Goal: Task Accomplishment & Management: Manage account settings

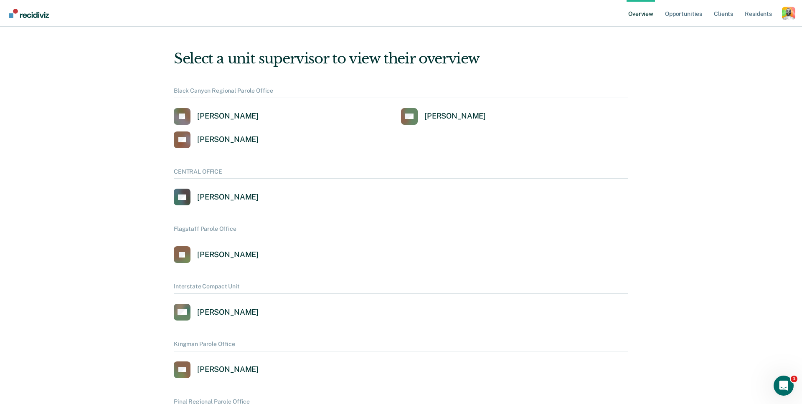
click at [789, 11] on div "Profile dropdown button" at bounding box center [788, 13] width 13 height 13
click at [731, 32] on link "Profile" at bounding box center [755, 33] width 67 height 7
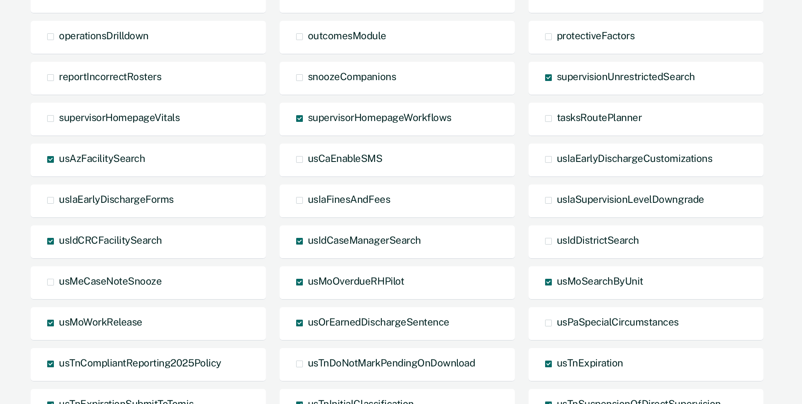
scroll to position [474, 0]
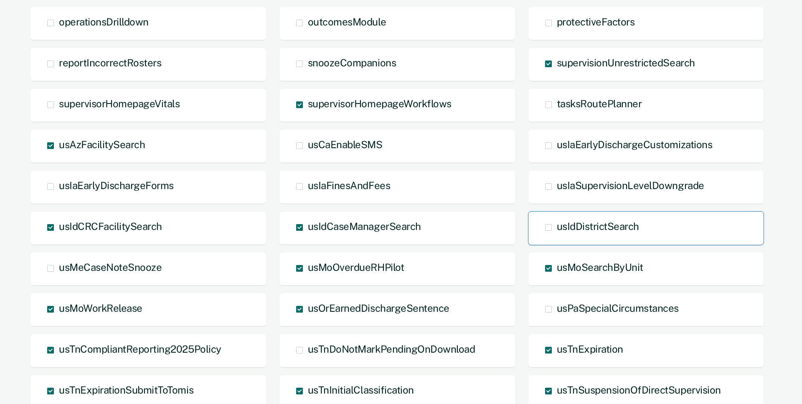
click at [550, 227] on span at bounding box center [548, 227] width 7 height 7
click at [557, 234] on input "usIdDistrictSearch" at bounding box center [557, 234] width 0 height 0
click at [782, 191] on main "george@recidiviz.org Recidiviz Enter e-mail address to impersonate: Impersonate…" at bounding box center [401, 25] width 802 height 999
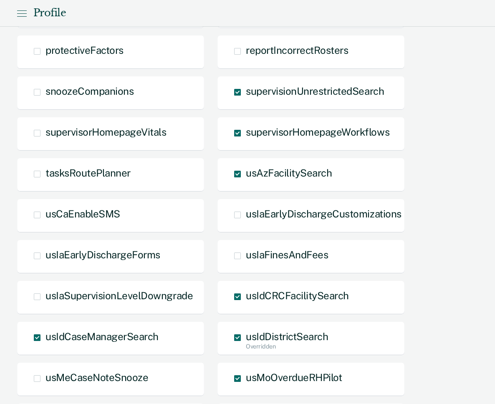
scroll to position [661, 0]
click at [457, 254] on div "TEST actionStrategies caseNoteSearch editCountyFields formRevertButton hideDeni…" at bounding box center [248, 219] width 462 height 942
click at [241, 338] on span at bounding box center [237, 337] width 7 height 7
click at [246, 351] on input "usIdDistrictSearch Overridden" at bounding box center [246, 351] width 0 height 0
click at [449, 285] on div "TEST actionStrategies caseNoteSearch editCountyFields formRevertButton hideDeni…" at bounding box center [248, 219] width 462 height 942
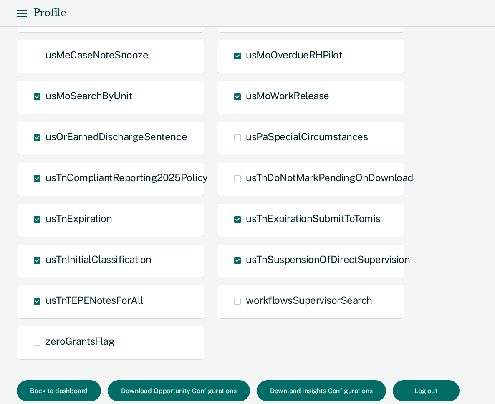
scroll to position [1015, 0]
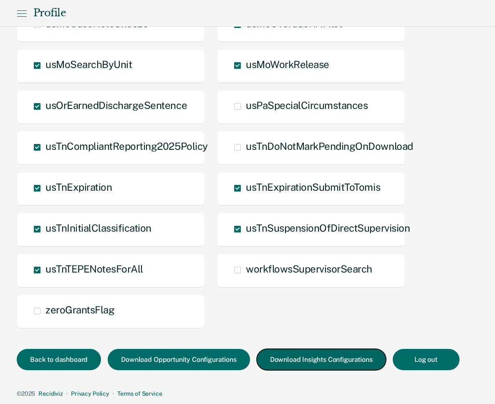
click at [309, 359] on button "Download Insights Configurations" at bounding box center [322, 359] width 130 height 21
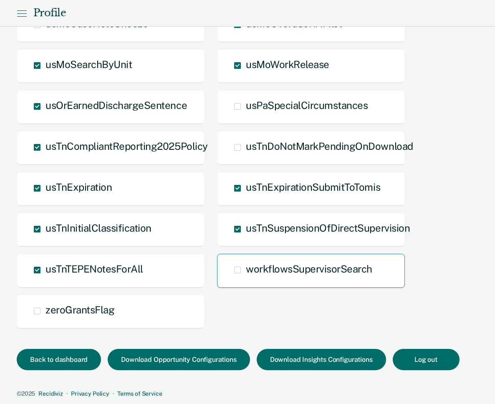
click at [305, 264] on span "workflowsSupervisorSearch" at bounding box center [309, 269] width 127 height 12
click at [246, 277] on input "workflowsSupervisorSearch" at bounding box center [246, 277] width 0 height 0
click at [305, 264] on span "workflowsSupervisorSearch Overridden" at bounding box center [309, 269] width 127 height 12
click at [246, 284] on input "workflowsSupervisorSearch Overridden" at bounding box center [246, 284] width 0 height 0
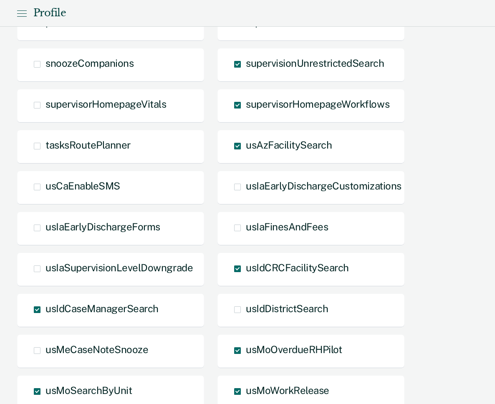
scroll to position [689, 0]
drag, startPoint x: 333, startPoint y: 306, endPoint x: 470, endPoint y: 253, distance: 147.1
click at [470, 253] on div "TEST actionStrategies caseNoteSearch editCountyFields formRevertButton hideDeni…" at bounding box center [248, 192] width 462 height 942
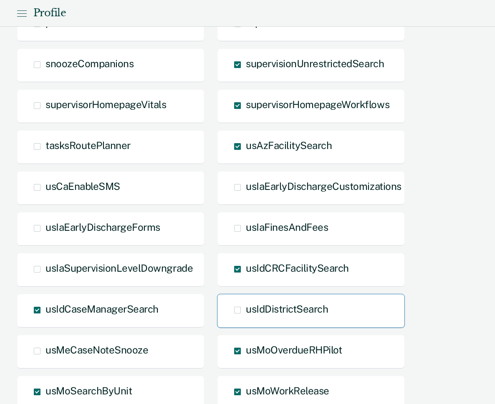
drag, startPoint x: 339, startPoint y: 305, endPoint x: 257, endPoint y: 312, distance: 82.6
click at [257, 312] on div "usIdDistrictSearch" at bounding box center [311, 311] width 188 height 34
drag, startPoint x: 248, startPoint y: 311, endPoint x: 316, endPoint y: 313, distance: 67.7
click at [315, 313] on span "usIdDistrictSearch" at bounding box center [287, 309] width 82 height 12
click at [246, 317] on input "usIdDistrictSearch" at bounding box center [246, 317] width 0 height 0
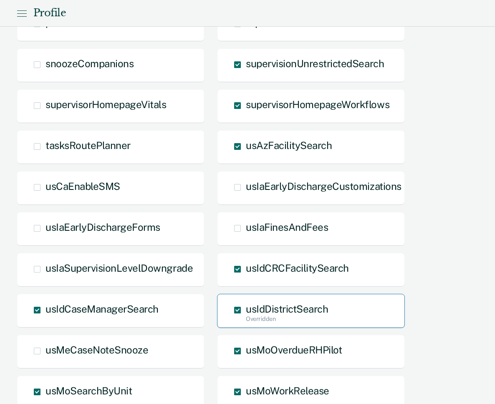
click at [304, 313] on span "usIdDistrictSearch Overridden" at bounding box center [287, 309] width 82 height 12
click at [246, 324] on input "usIdDistrictSearch Overridden" at bounding box center [246, 324] width 0 height 0
click at [304, 313] on span "usIdDistrictSearch" at bounding box center [287, 309] width 82 height 12
click at [246, 317] on input "usIdDistrictSearch" at bounding box center [246, 317] width 0 height 0
click at [301, 311] on span "usIdDistrictSearch Overridden" at bounding box center [287, 309] width 82 height 12
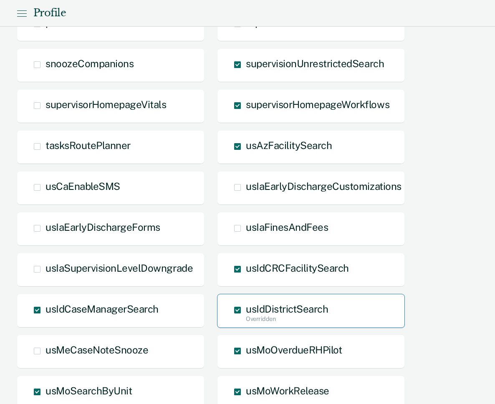
click at [246, 324] on input "usIdDistrictSearch Overridden" at bounding box center [246, 324] width 0 height 0
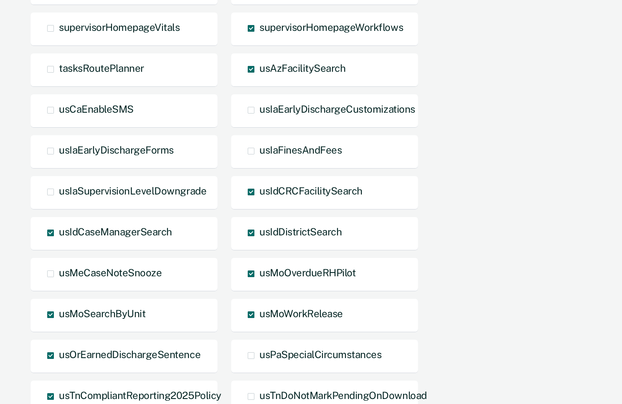
scroll to position [755, 0]
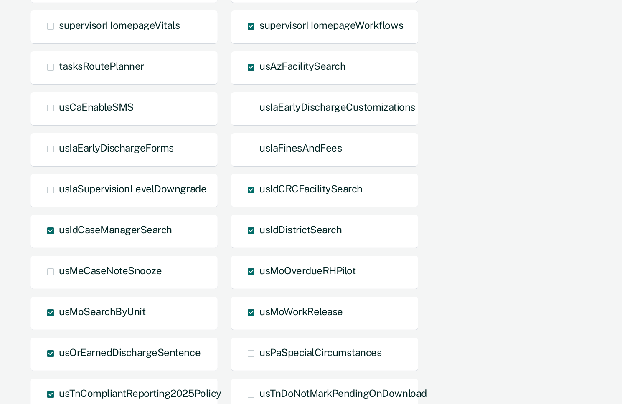
click at [495, 190] on div "TEST actionStrategies caseNoteSearch editCountyFields formRevertButton hideDeni…" at bounding box center [309, 113] width 559 height 942
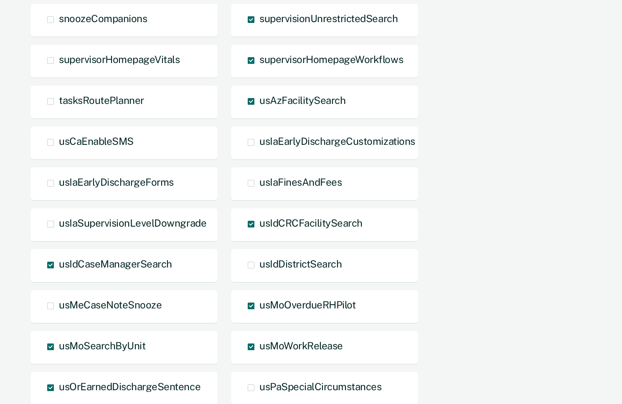
scroll to position [722, 0]
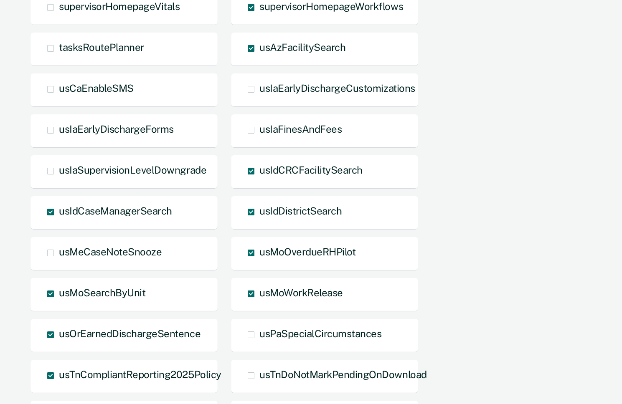
scroll to position [779, 0]
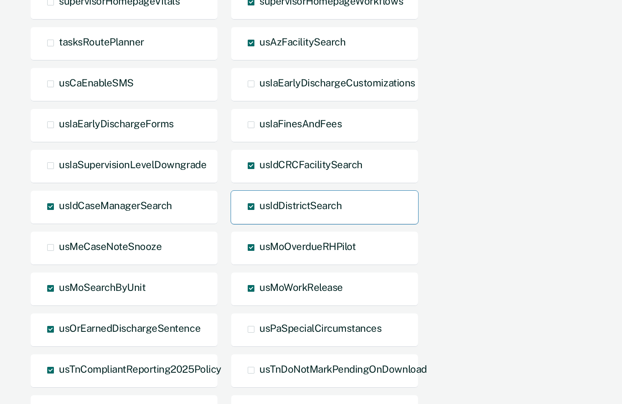
click at [333, 209] on span "usIdDistrictSearch" at bounding box center [300, 206] width 82 height 12
click at [259, 213] on input "usIdDistrictSearch" at bounding box center [259, 213] width 0 height 0
